Goal: Task Accomplishment & Management: Use online tool/utility

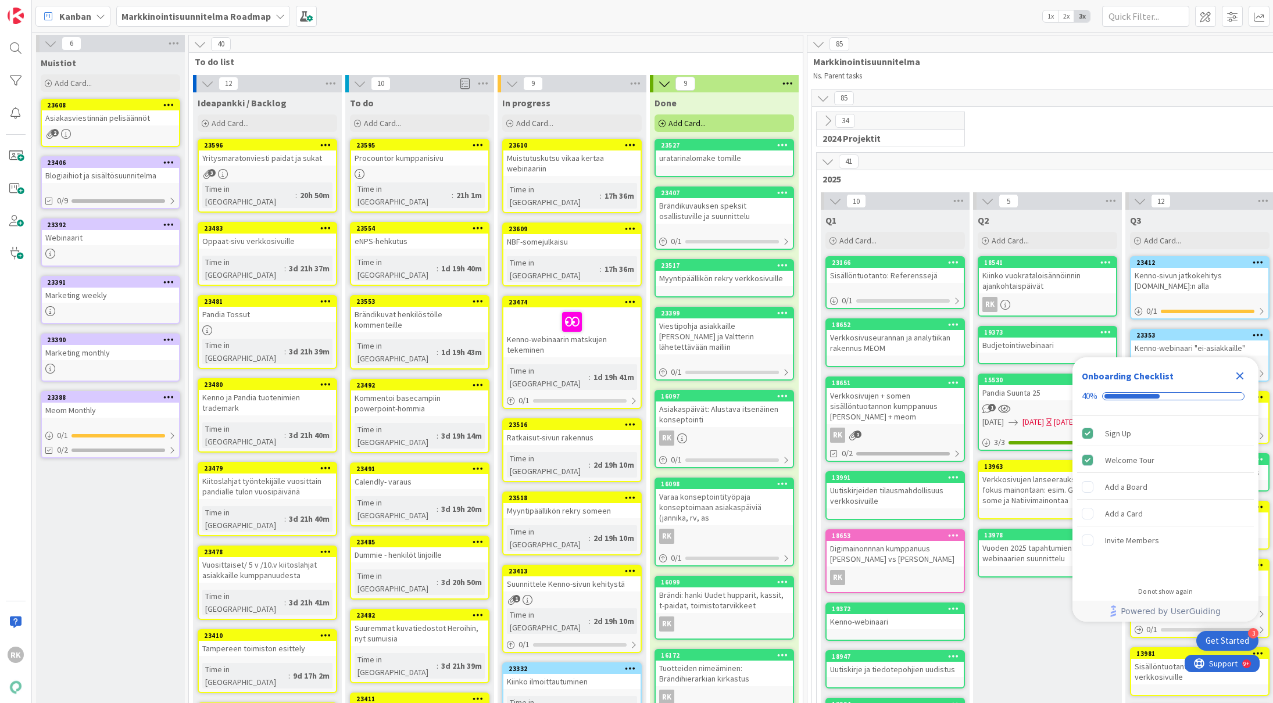
click at [331, 63] on span "To do list" at bounding box center [491, 62] width 593 height 12
click at [249, 12] on b "Markkinointisuunnitelma Roadmap" at bounding box center [195, 16] width 149 height 12
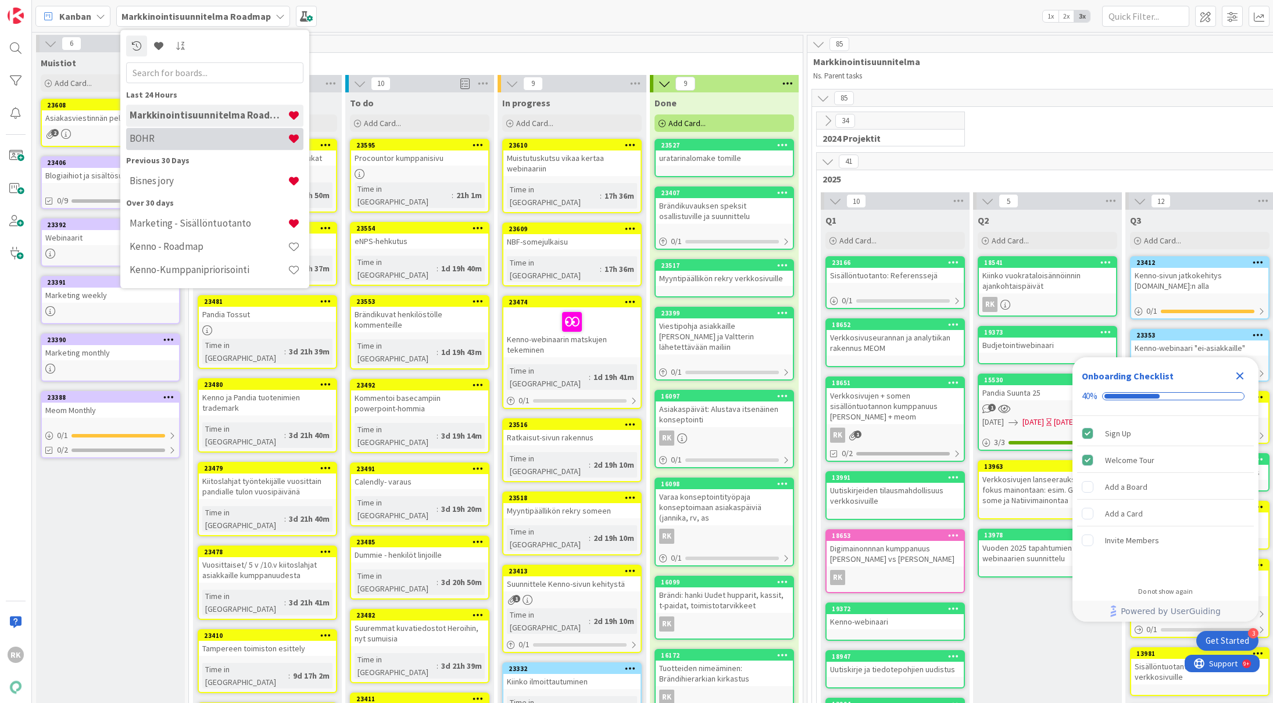
click at [163, 140] on h4 "BOHR" at bounding box center [209, 139] width 158 height 12
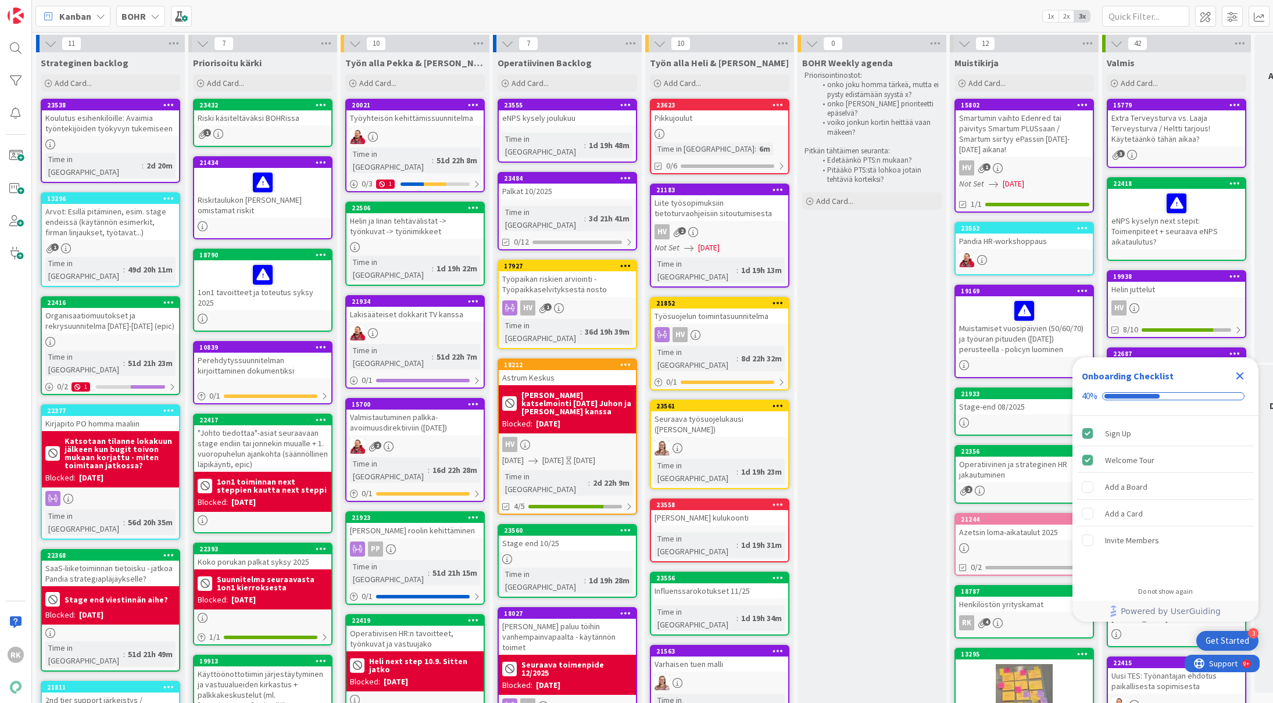
click at [163, 140] on div at bounding box center [110, 144] width 137 height 10
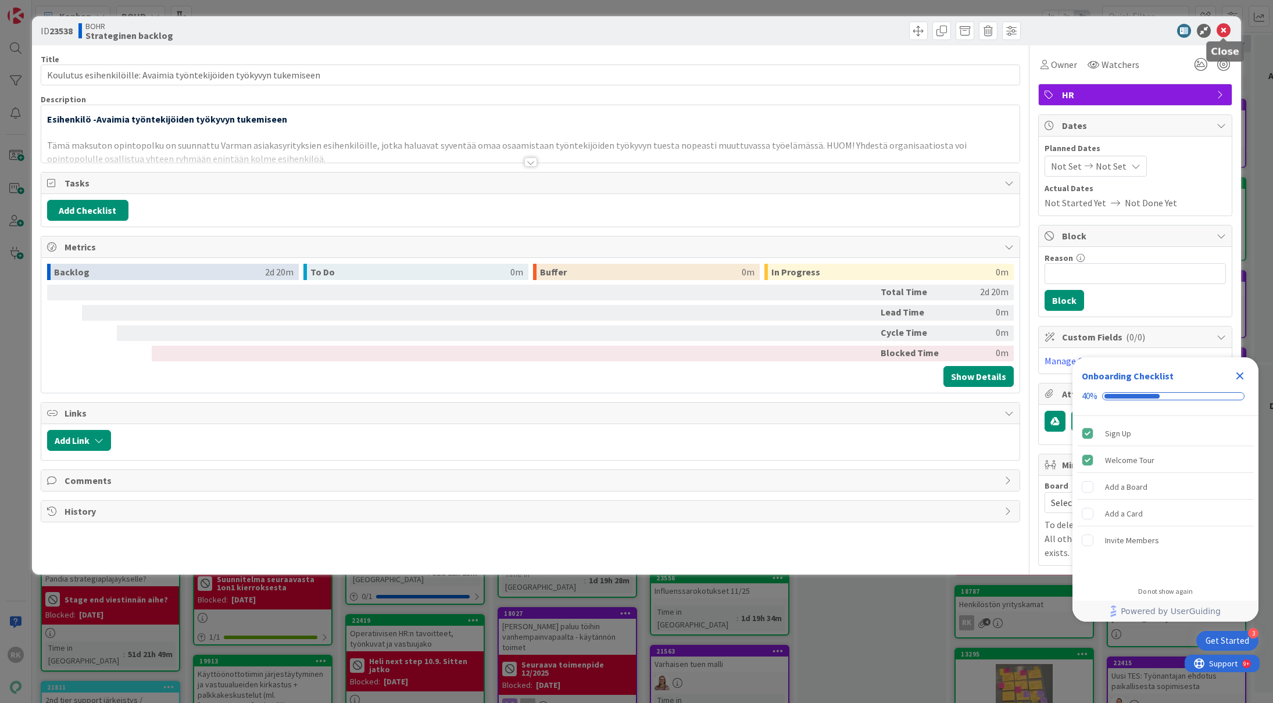
click at [1225, 32] on icon at bounding box center [1223, 31] width 14 height 14
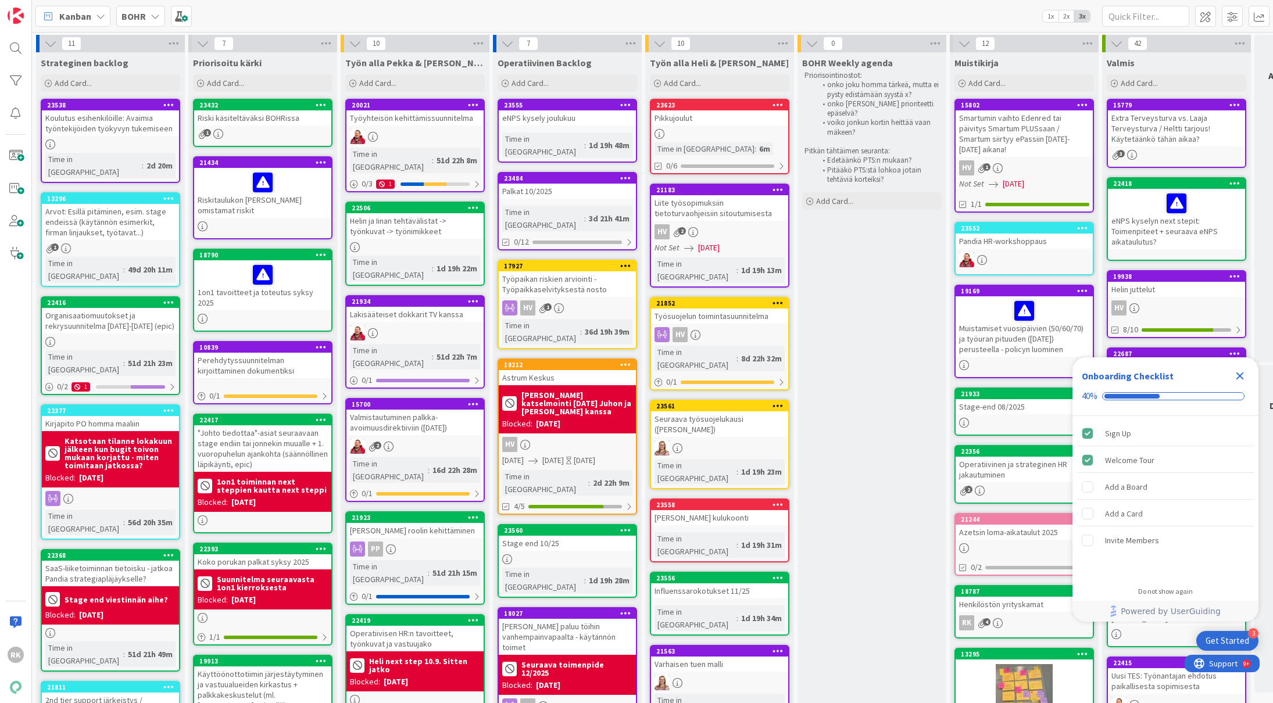
click at [142, 14] on b "BOHR" at bounding box center [133, 16] width 24 height 12
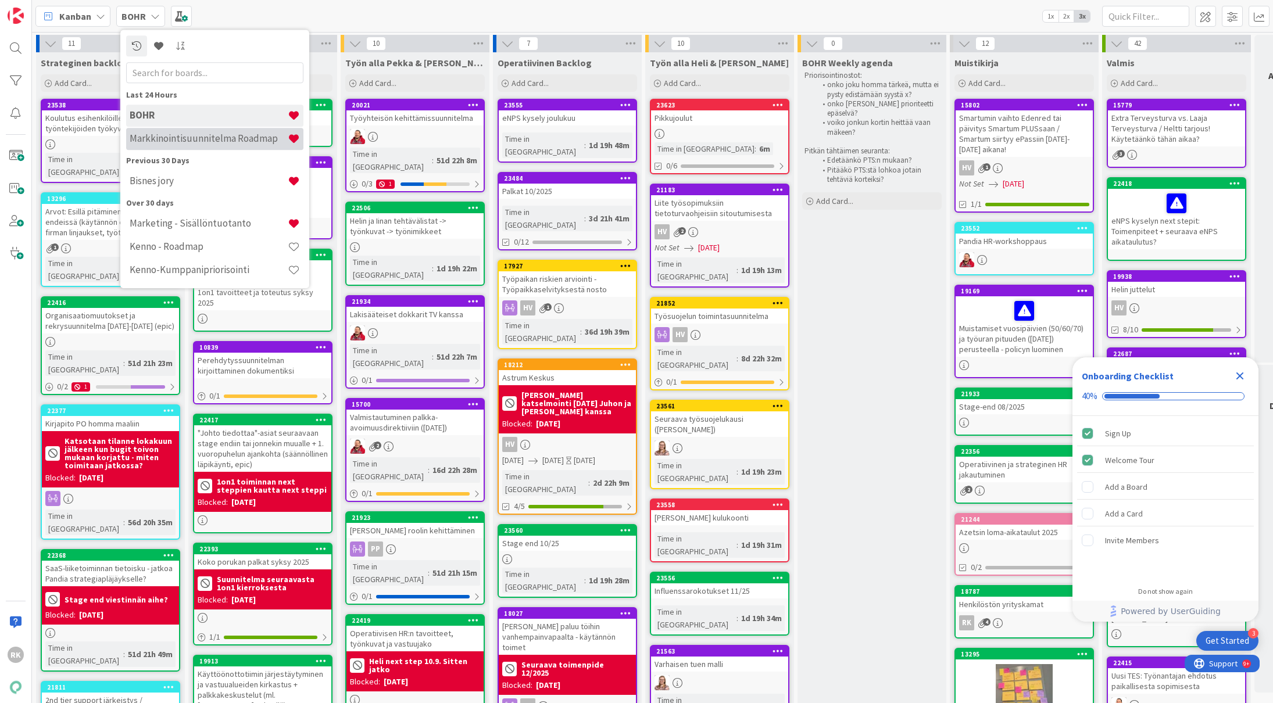
click at [180, 139] on h4 "Markkinointisuunnitelma Roadmap" at bounding box center [209, 139] width 158 height 12
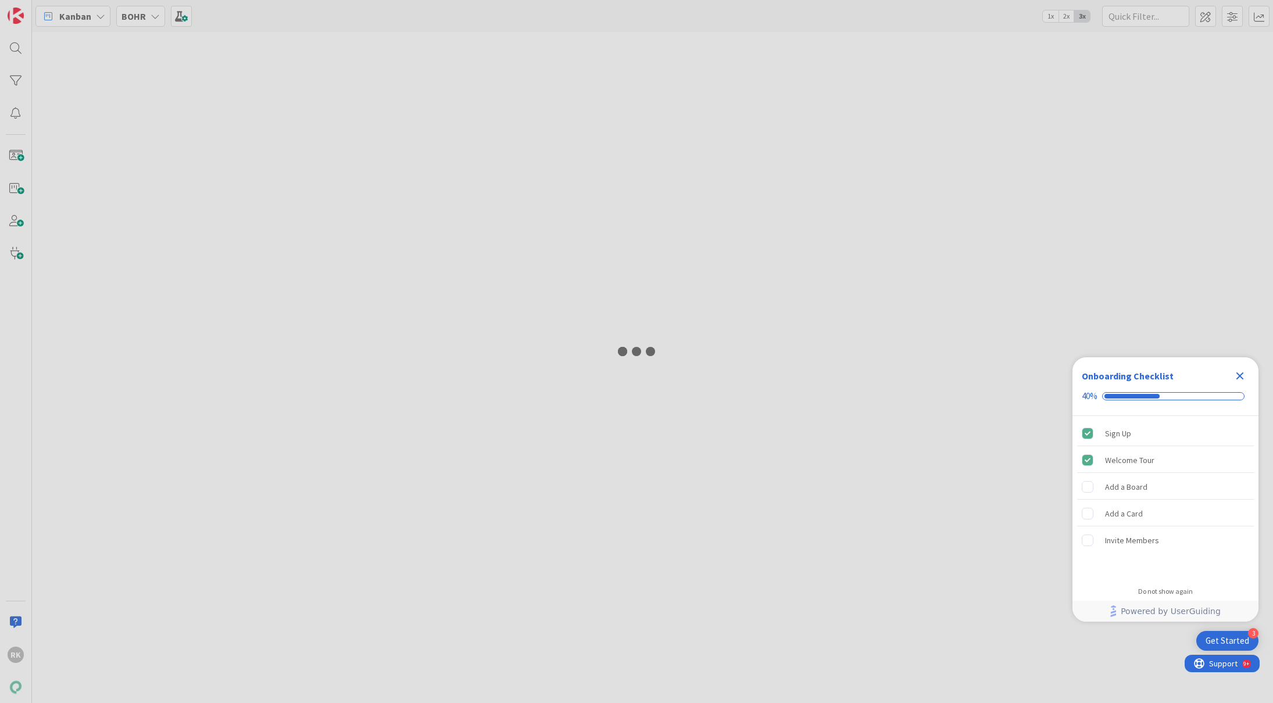
click at [180, 139] on div at bounding box center [636, 351] width 1273 height 703
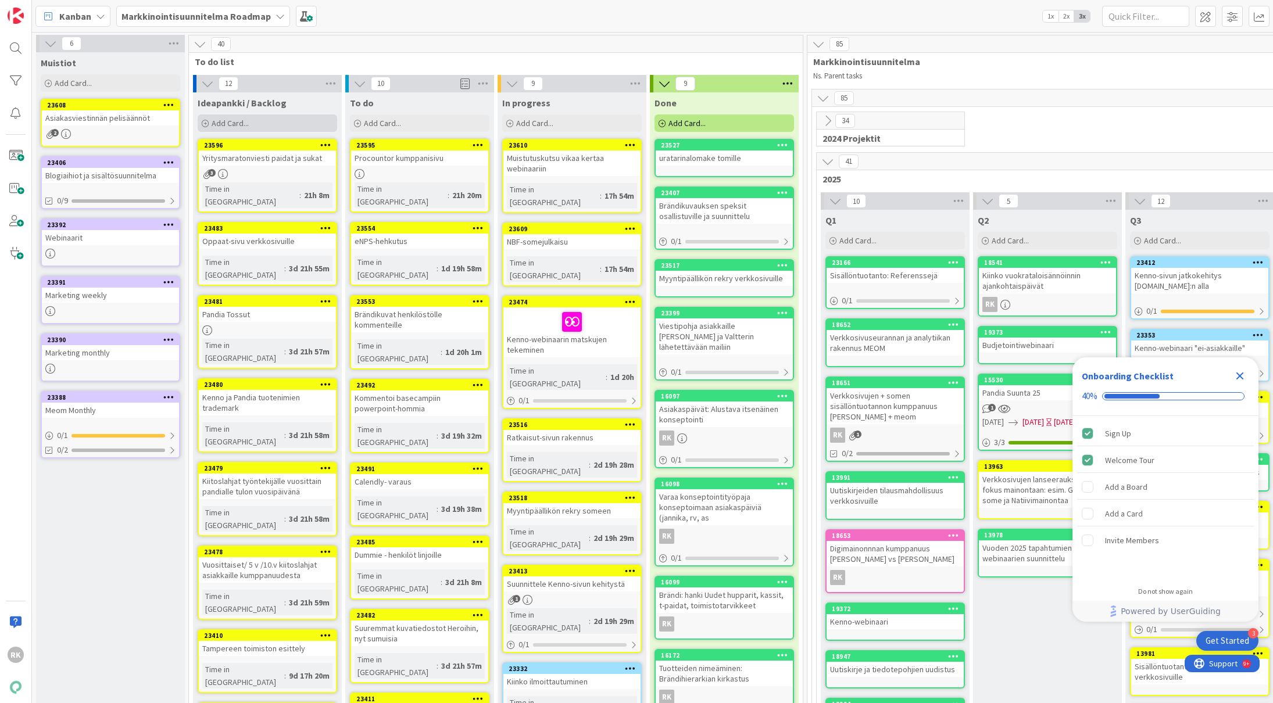
click at [274, 126] on div "Add Card..." at bounding box center [267, 122] width 139 height 17
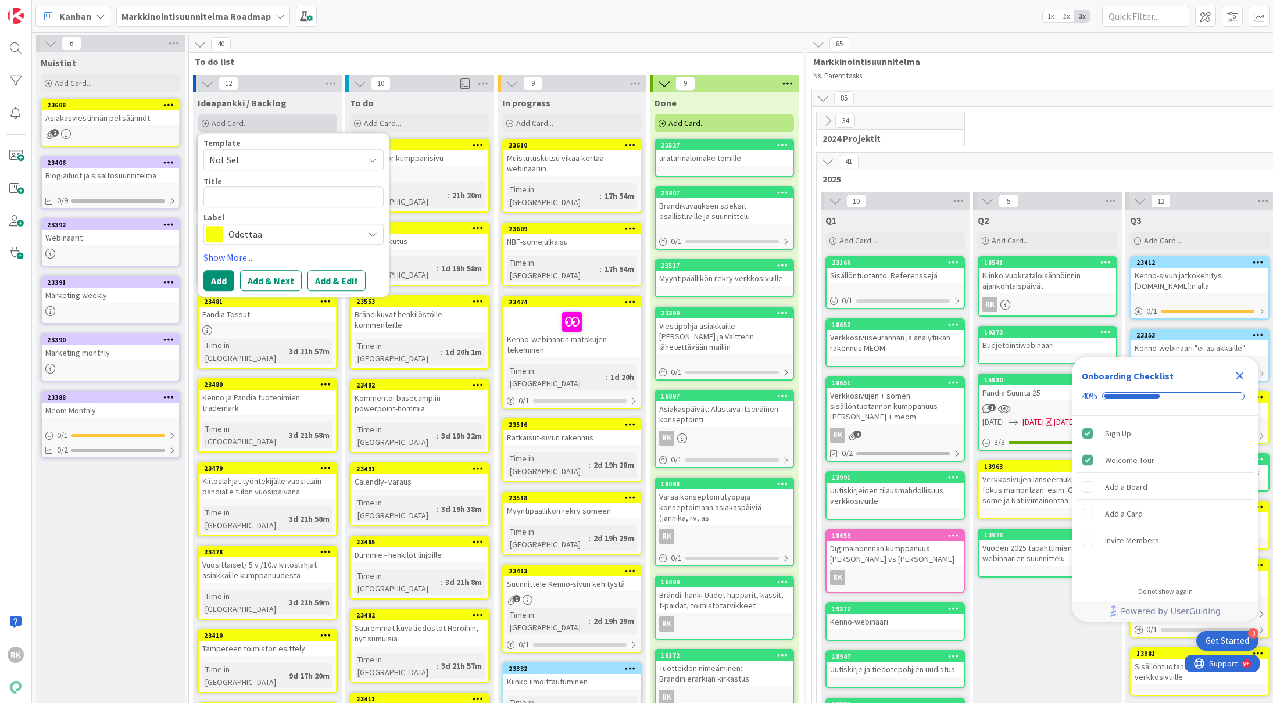
type textarea "x"
type textarea "M"
type textarea "x"
type textarea "Ma"
type textarea "x"
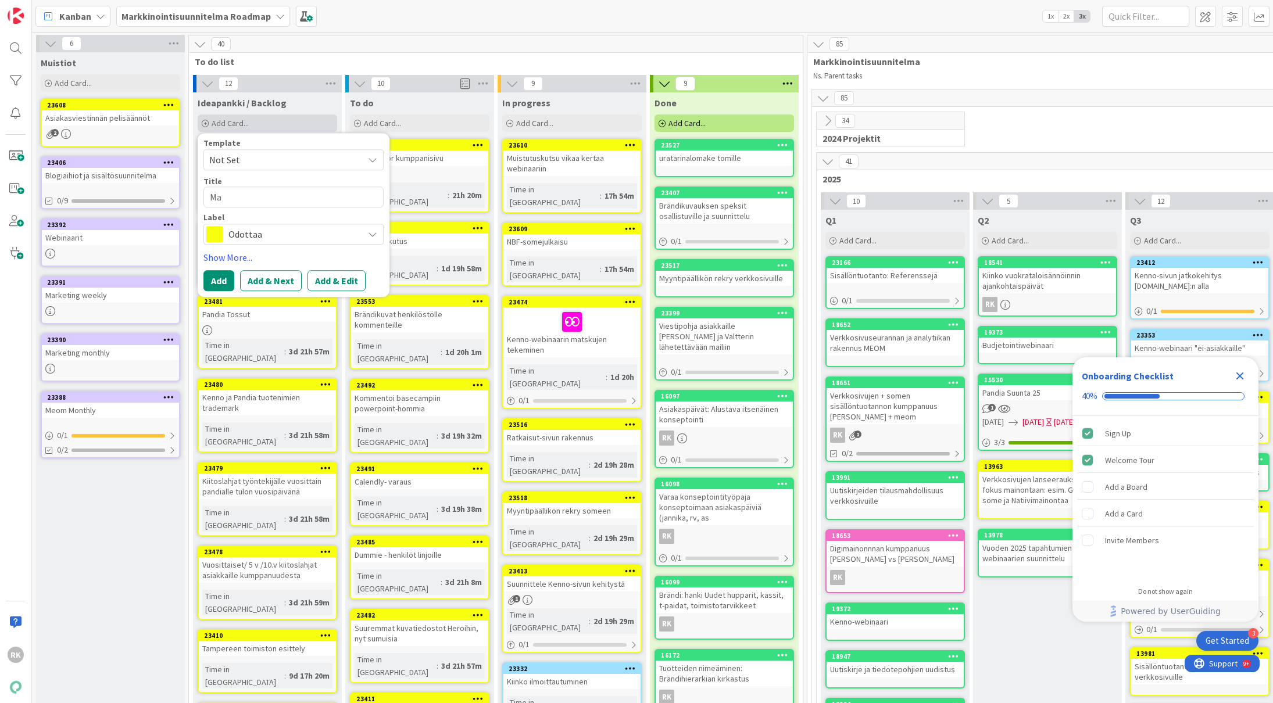
type textarea "Mai"
type textarea "x"
type textarea "Maile"
type textarea "x"
type textarea "Mailer"
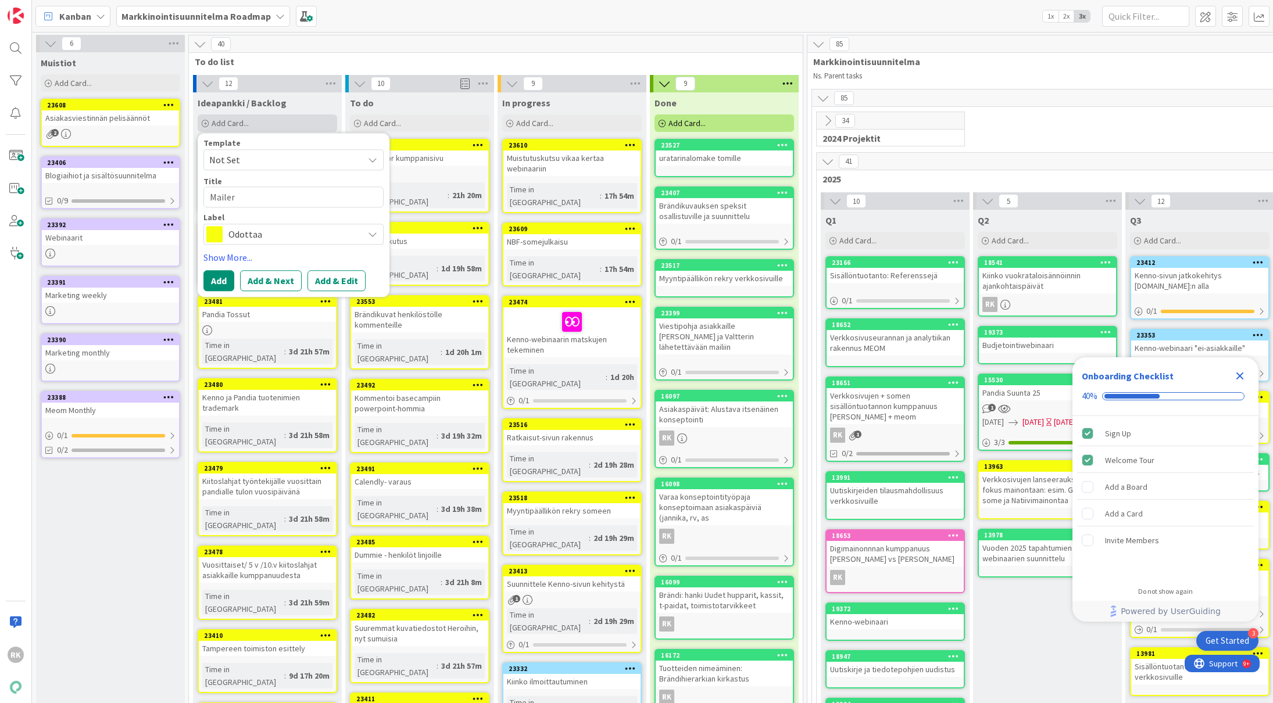
type textarea "x"
type textarea "Mailerl"
type textarea "x"
type textarea "Mailerli"
type textarea "x"
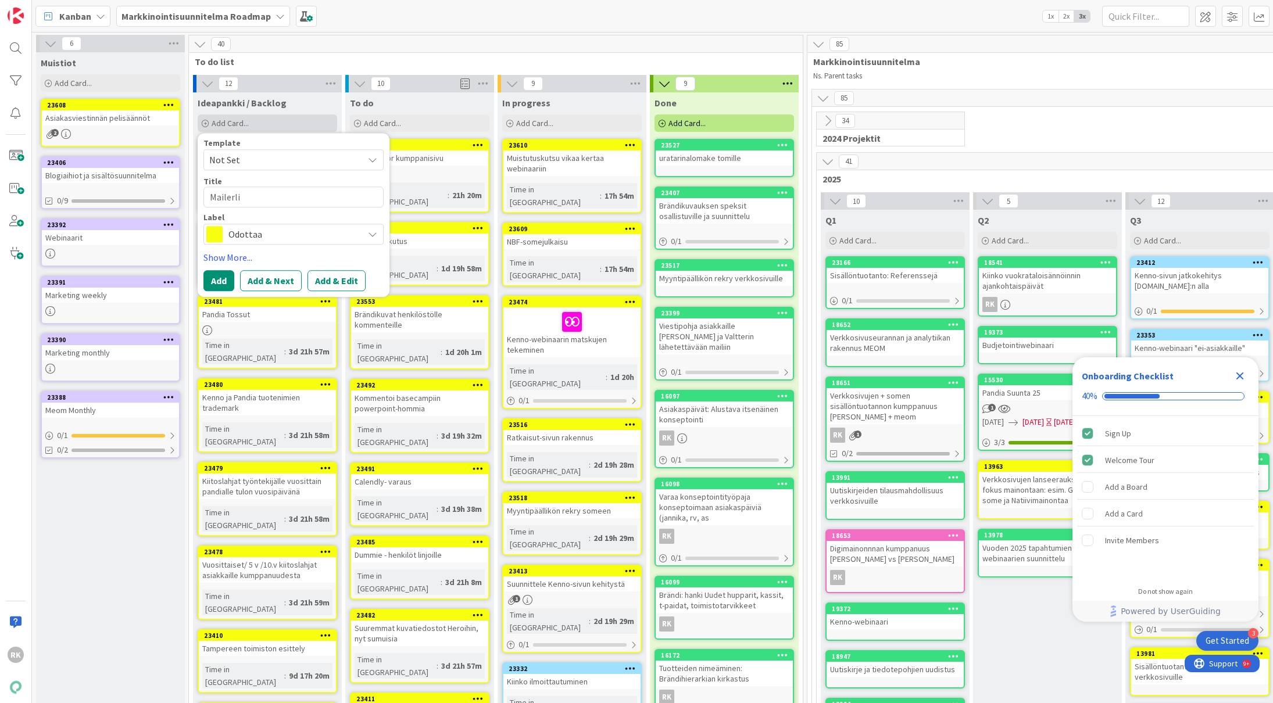
type textarea "Mailerlit"
type textarea "x"
type textarea "Mailerlite"
type textarea "x"
type textarea "Mailerliten"
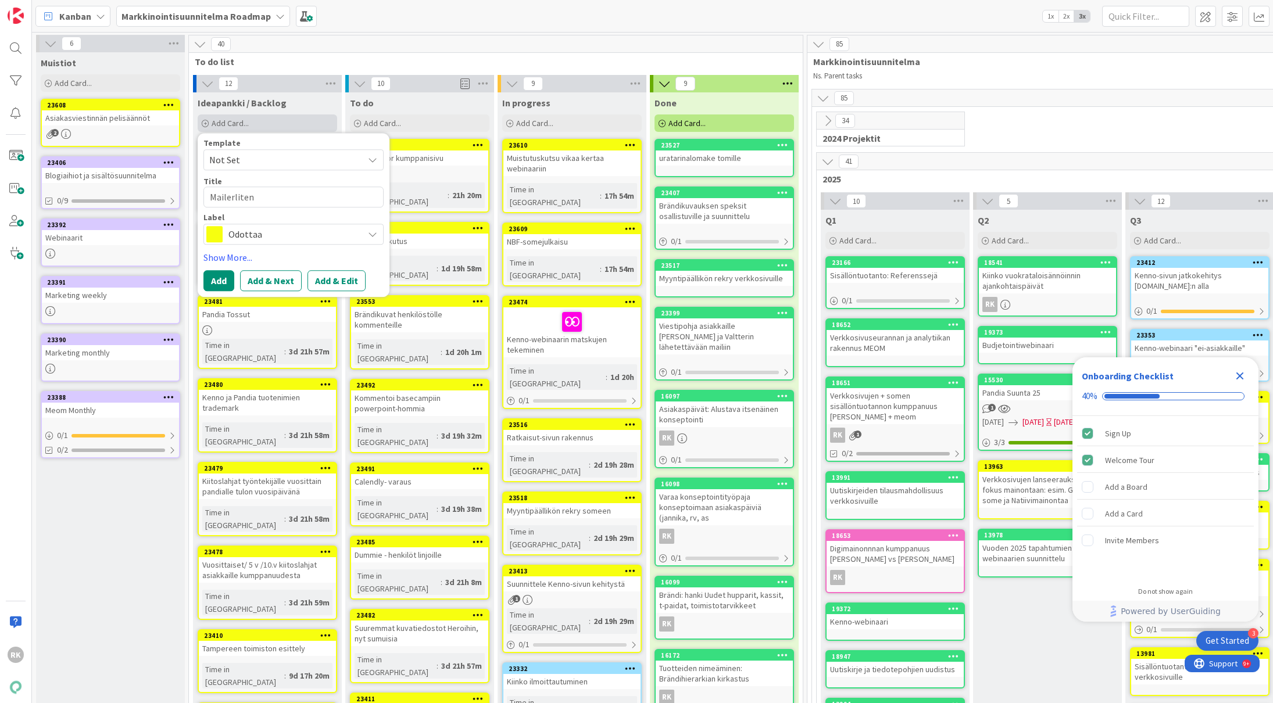
type textarea "x"
type textarea "Mailerliten"
type textarea "x"
type textarea "Mailerliten v"
type textarea "x"
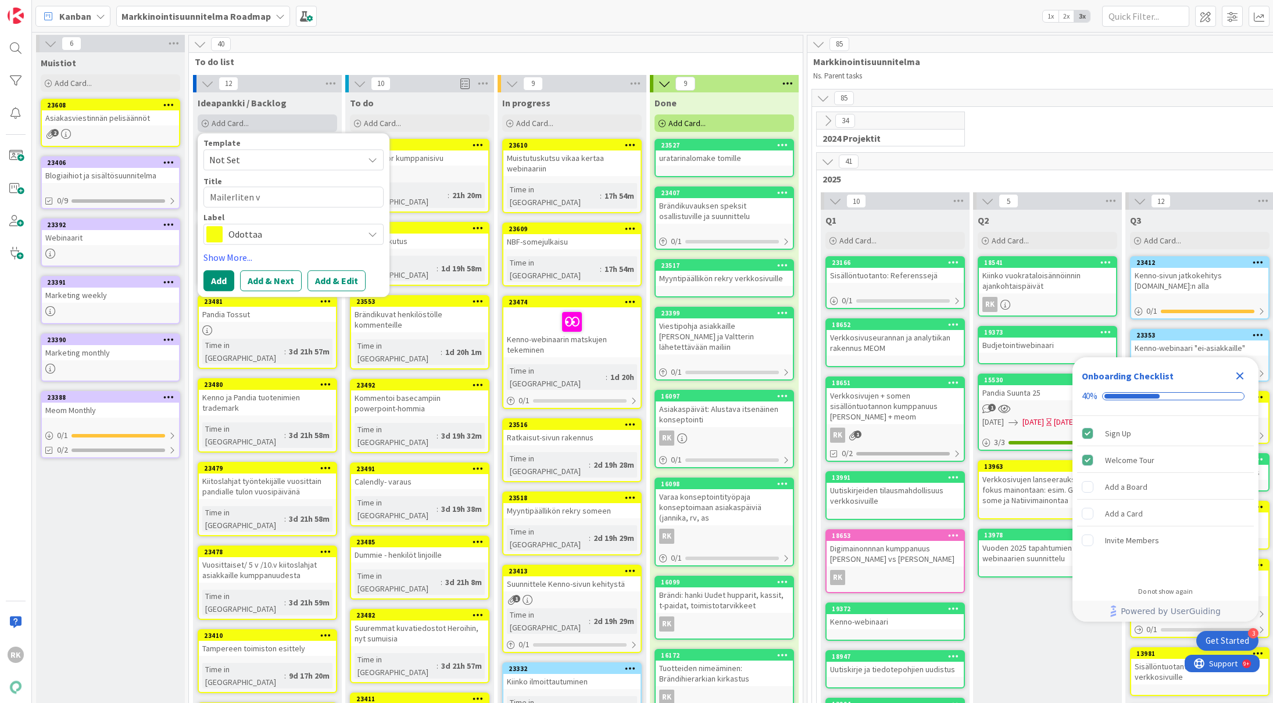
type textarea "Mailerliten va"
type textarea "x"
type textarea "Mailerliten vai"
type textarea "x"
type textarea "Mailerliten vaih"
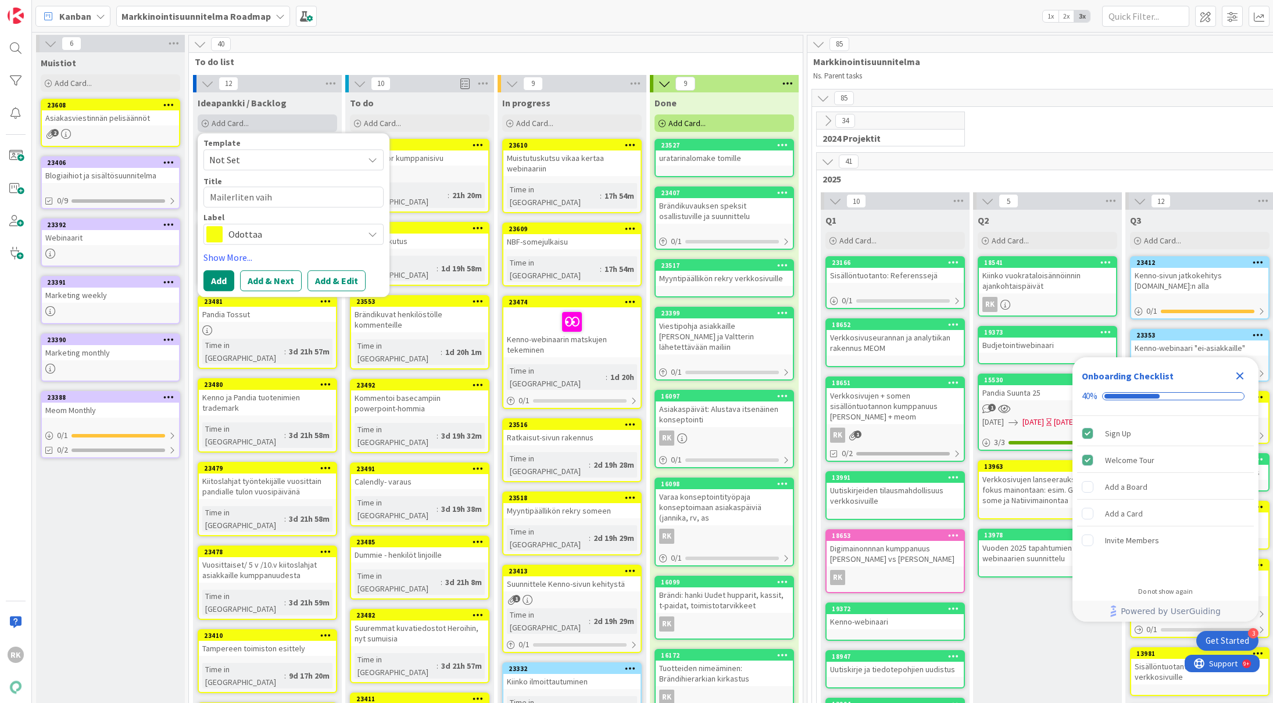
type textarea "x"
type textarea "Mailerliten vaiht"
type textarea "x"
type textarea "Mailerliten vaihto"
type textarea "x"
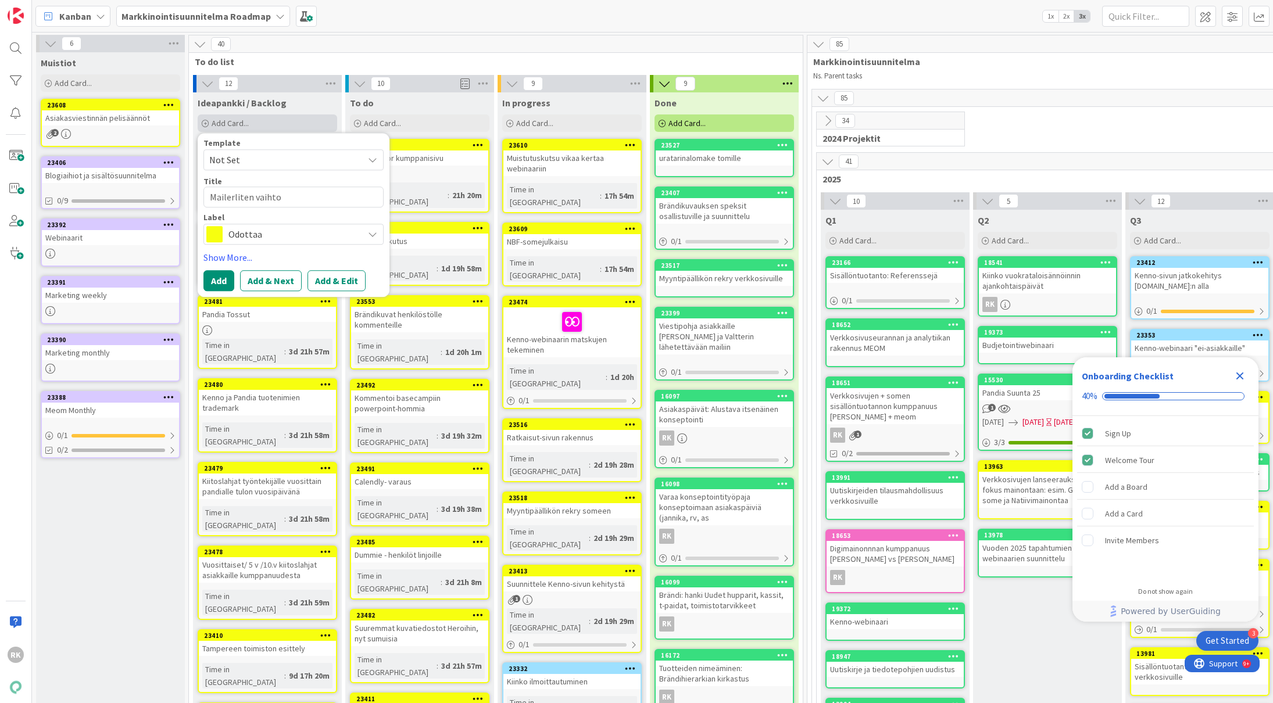
type textarea "Mailerliten vaihto"
type textarea "x"
type textarea "Mailerliten vaihto M"
type textarea "x"
type textarea "Mailerliten vaihto Ma"
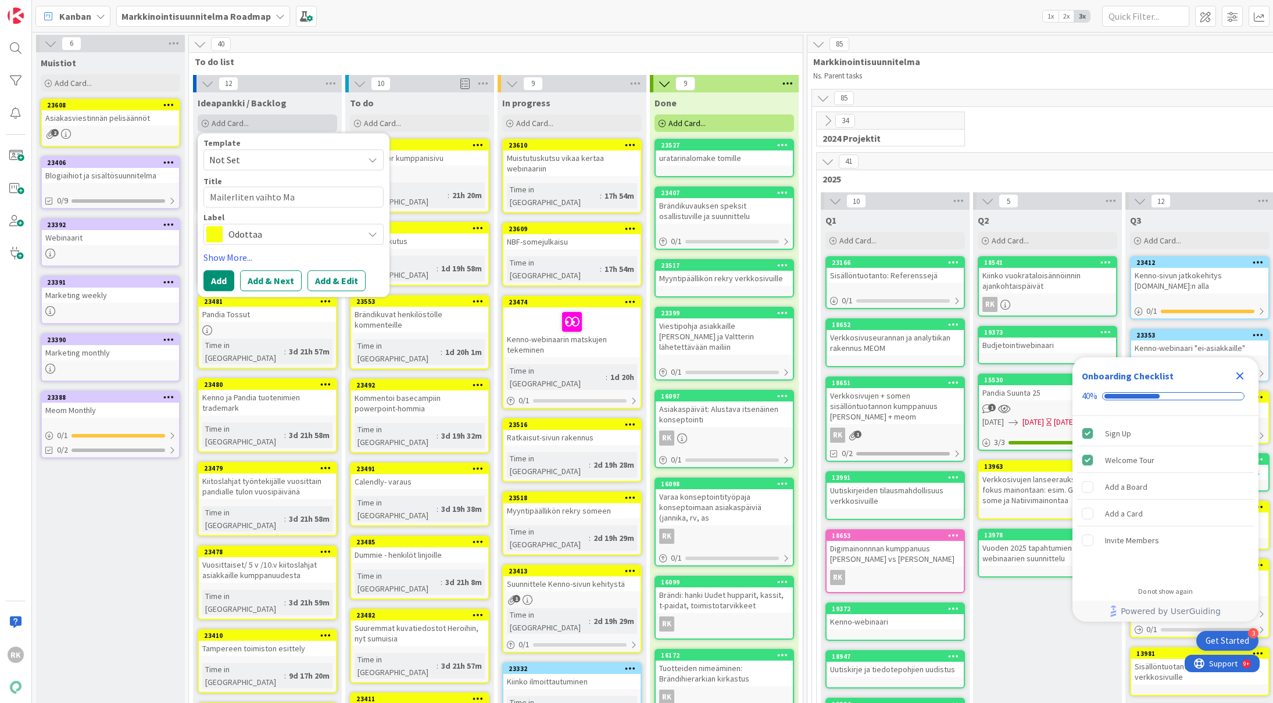
type textarea "x"
type textarea "Mailerliten vaihto Mai"
type textarea "x"
type textarea "Mailerliten vaihto Mail"
type textarea "x"
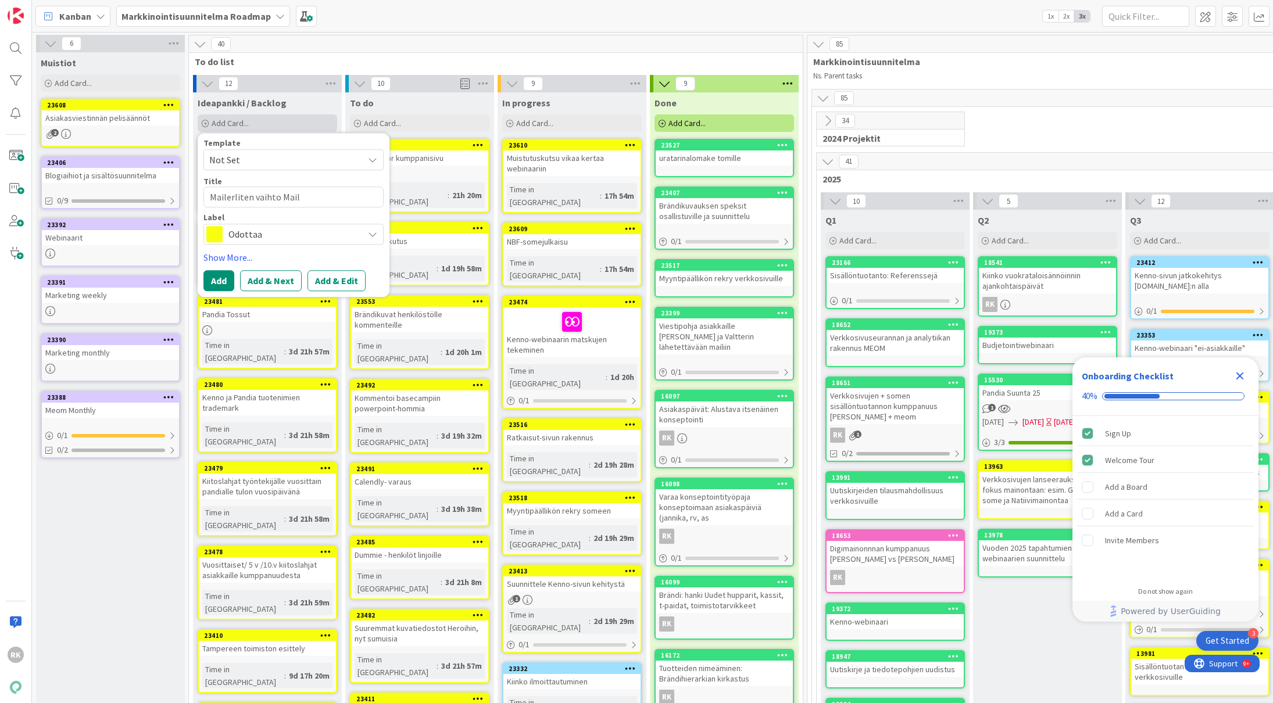
type textarea "Mailerliten vaihto Mailc"
type textarea "x"
type textarea "Mailerliten vaihto Mailch"
type textarea "x"
type textarea "Mailerliten vaihto Mailchi"
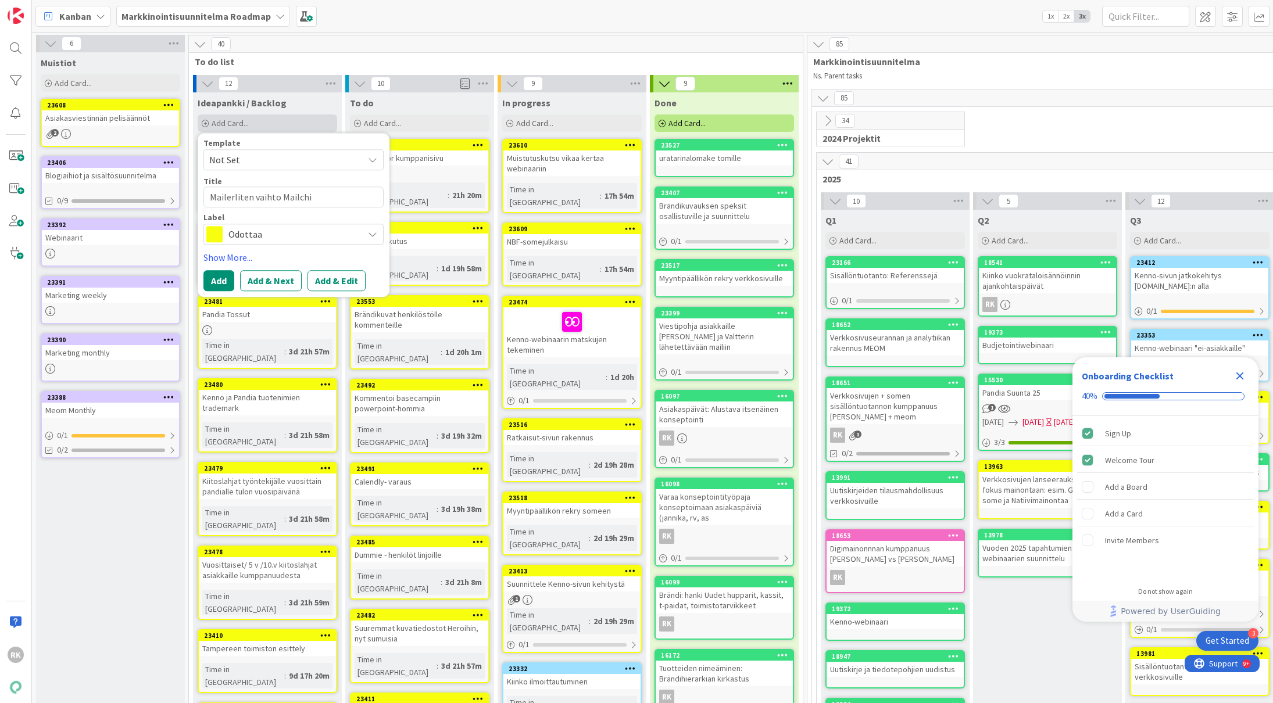
type textarea "x"
type textarea "Mailerliten vaihto Mailchim"
type textarea "x"
type textarea "Mailerliten vaihto Mailchimp"
type textarea "x"
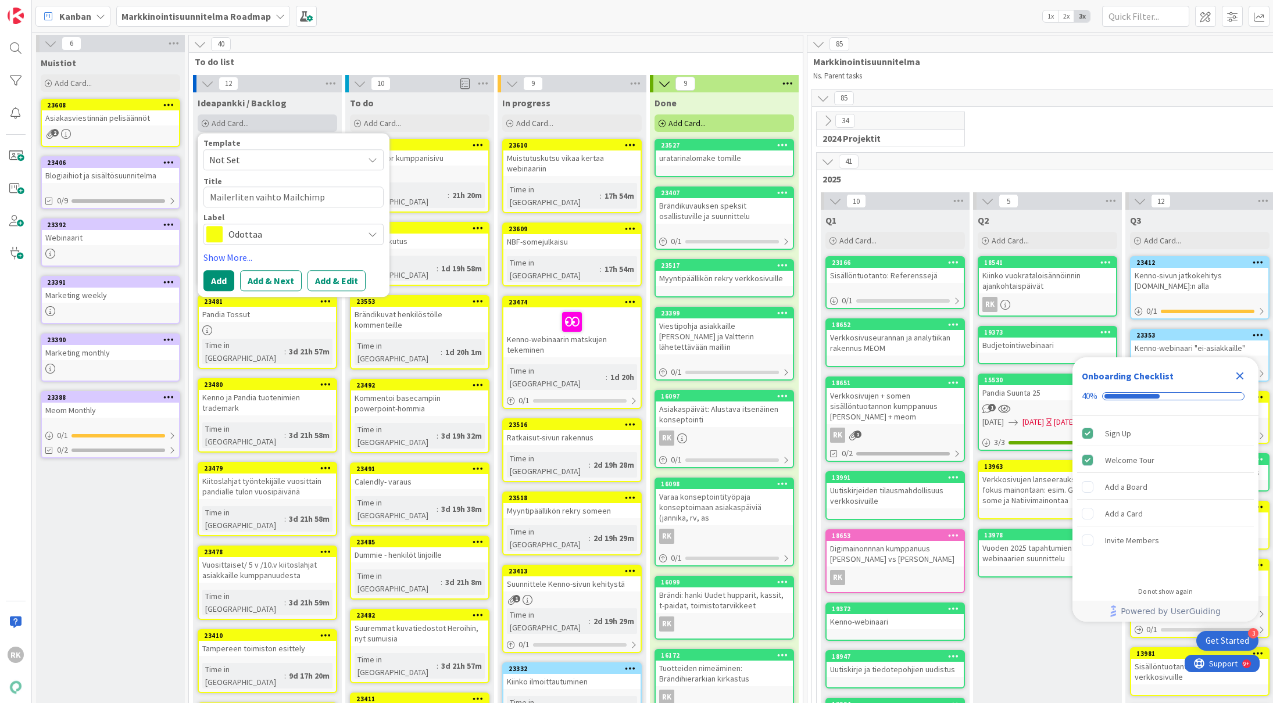
type textarea "Mailerliten vaihto Mailchimp?"
type textarea "x"
type textarea "Mailerliten vaihto Mailchimp?"
click at [215, 279] on button "Add" at bounding box center [218, 280] width 31 height 21
